Goal: Transaction & Acquisition: Purchase product/service

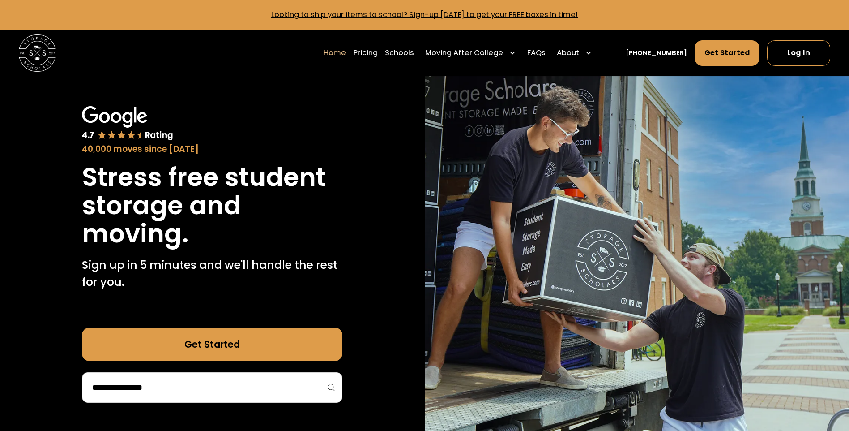
click at [209, 385] on input "search" at bounding box center [212, 387] width 242 height 15
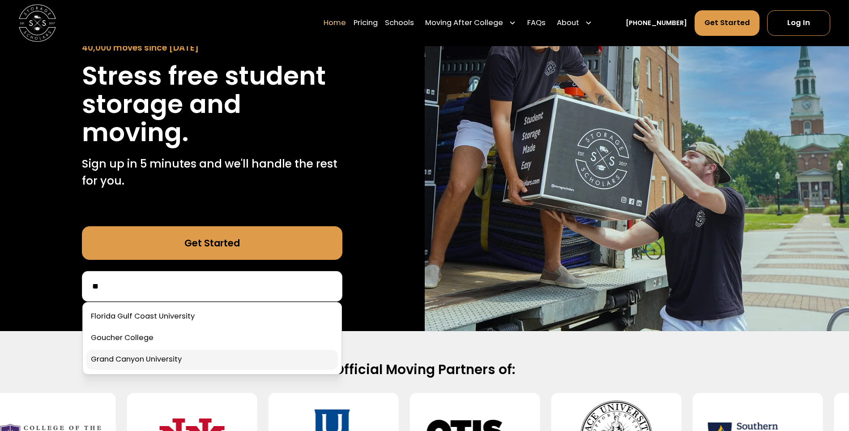
scroll to position [134, 0]
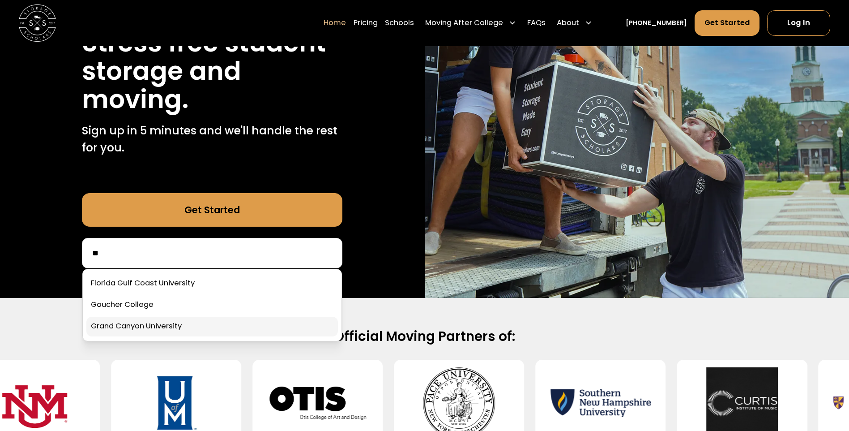
type input "**"
click at [172, 331] on link at bounding box center [212, 326] width 252 height 20
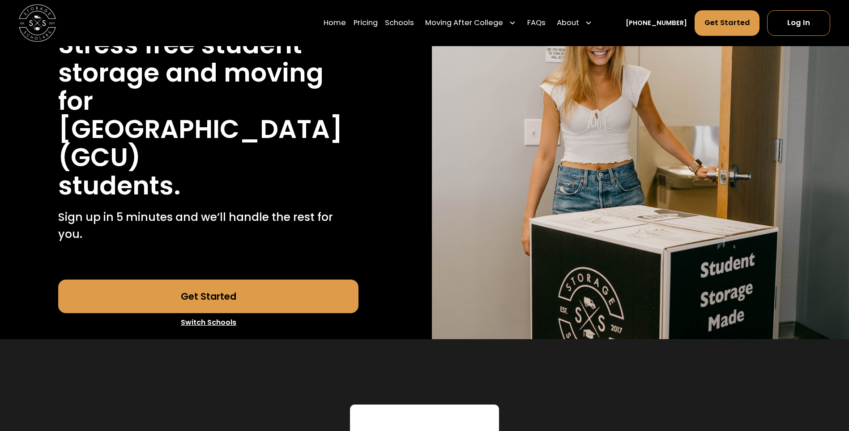
scroll to position [179, 0]
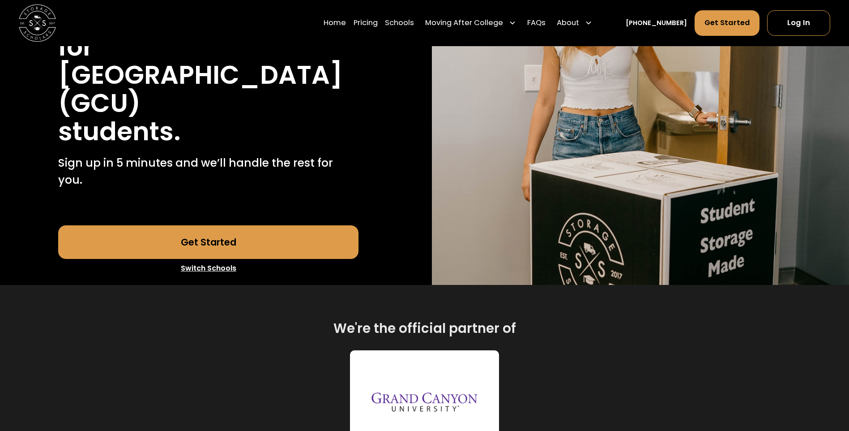
click at [212, 225] on link "Get Started" at bounding box center [208, 242] width 300 height 34
